Goal: Register for event/course

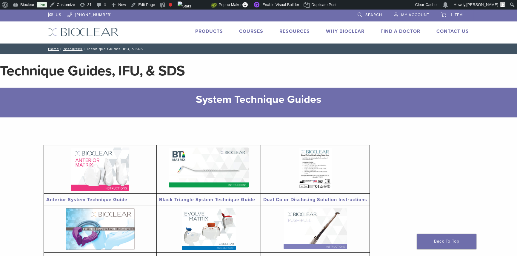
click at [256, 32] on link "Courses" at bounding box center [251, 31] width 24 height 6
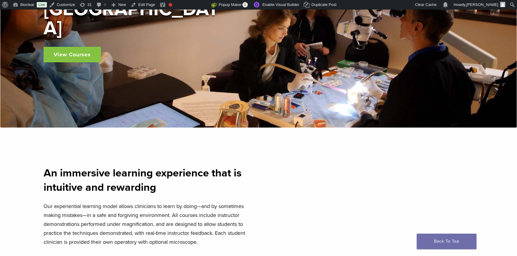
scroll to position [135, 0]
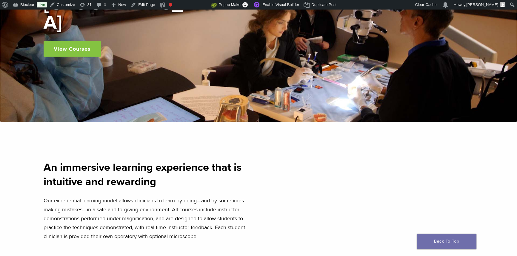
click at [87, 42] on link "View Courses" at bounding box center [72, 49] width 57 height 16
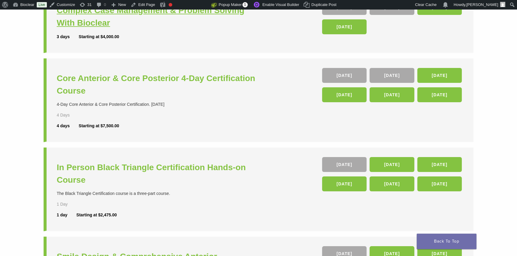
scroll to position [108, 0]
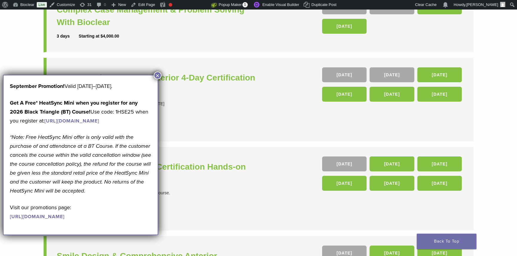
click at [158, 74] on button "×" at bounding box center [158, 76] width 8 height 8
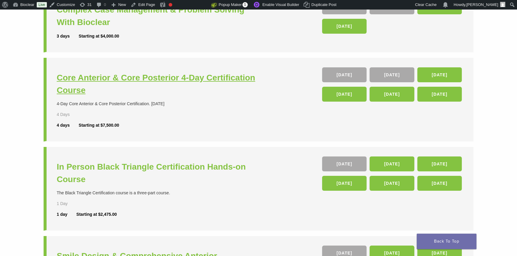
click at [144, 81] on h3 "Core Anterior & Core Posterior 4-Day Certification Course" at bounding box center [158, 84] width 203 height 25
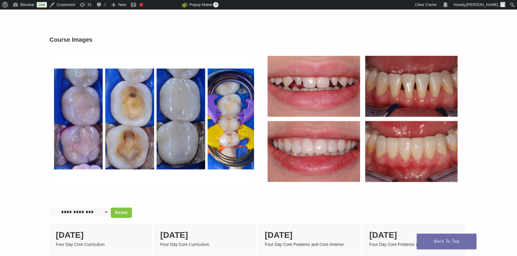
scroll to position [488, 0]
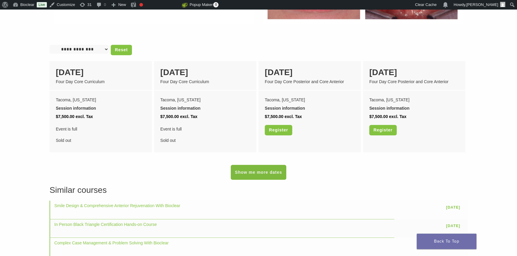
click at [271, 168] on link "Show me more dates" at bounding box center [258, 172] width 55 height 15
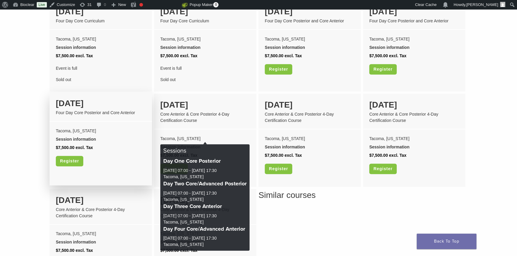
scroll to position [515, 0]
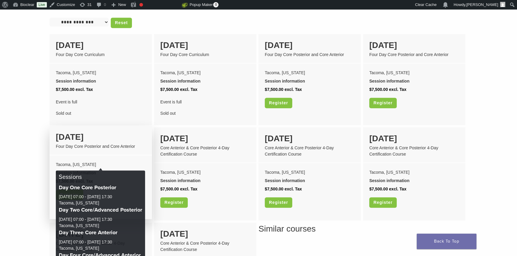
click at [78, 169] on div "Session information" at bounding box center [101, 173] width 90 height 8
